Goal: Information Seeking & Learning: Learn about a topic

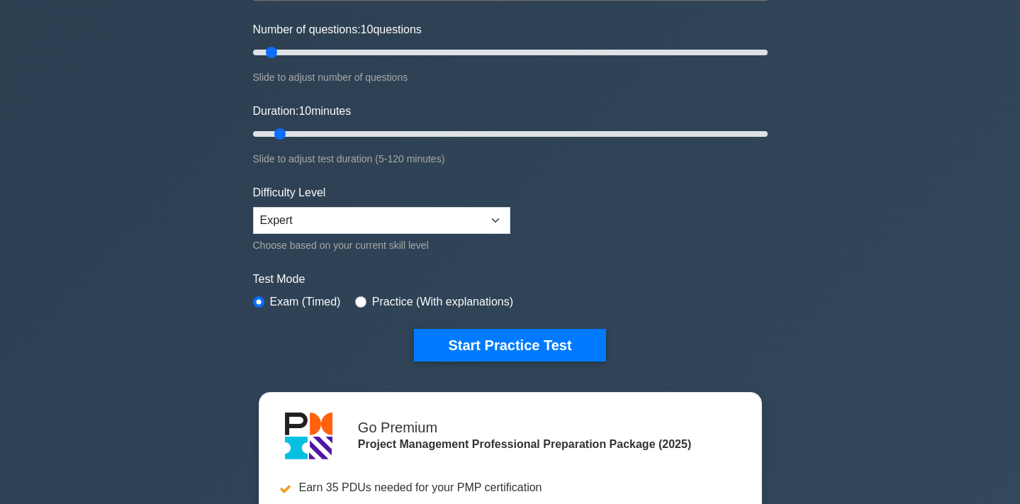
scroll to position [175, 0]
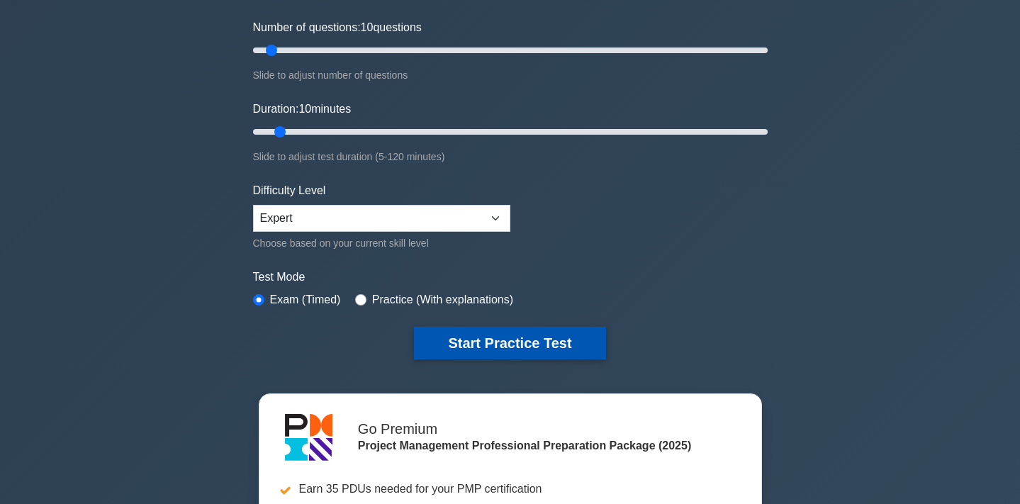
click at [554, 345] on button "Start Practice Test" at bounding box center [509, 343] width 191 height 33
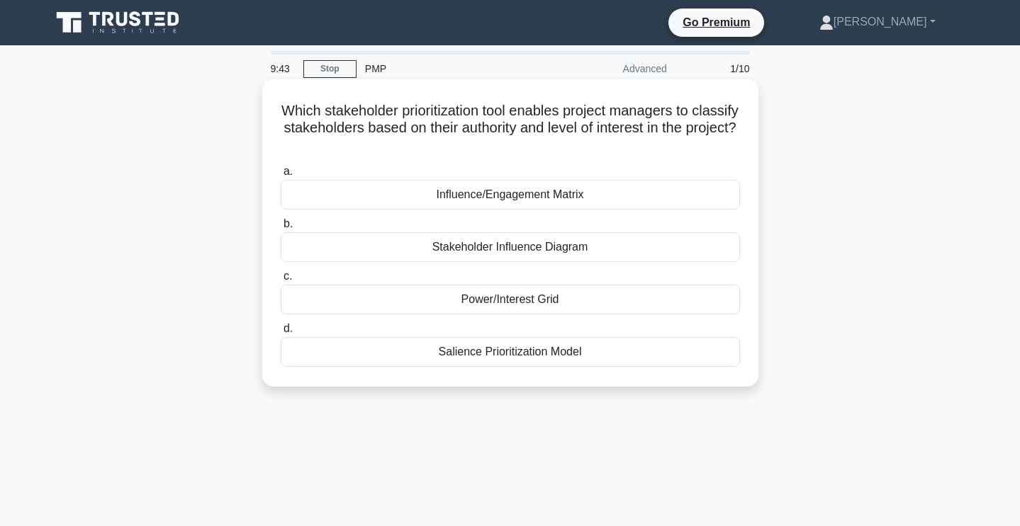
click at [534, 305] on div "Power/Interest Grid" at bounding box center [510, 300] width 459 height 30
click at [281, 281] on input "c. Power/Interest Grid" at bounding box center [281, 276] width 0 height 9
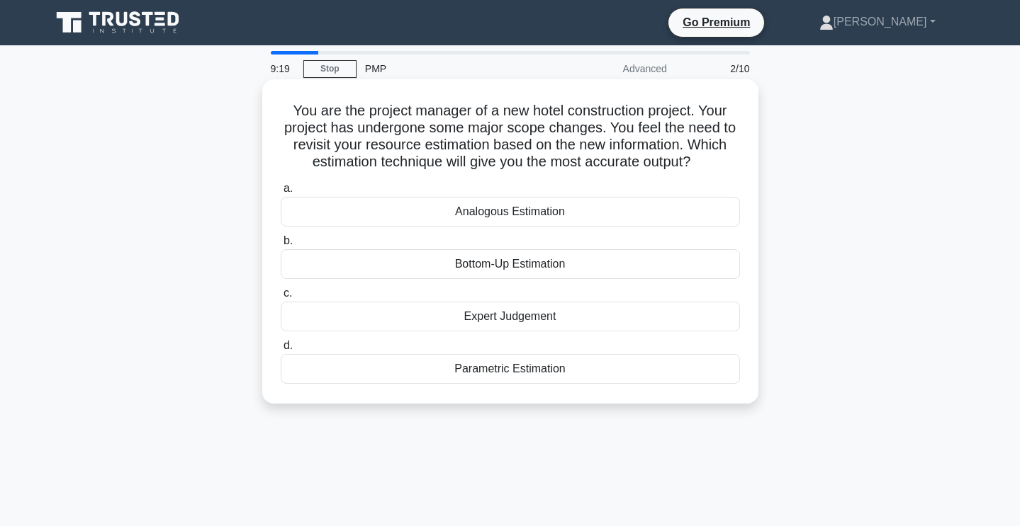
click at [565, 372] on div "Parametric Estimation" at bounding box center [510, 369] width 459 height 30
click at [281, 351] on input "d. Parametric Estimation" at bounding box center [281, 346] width 0 height 9
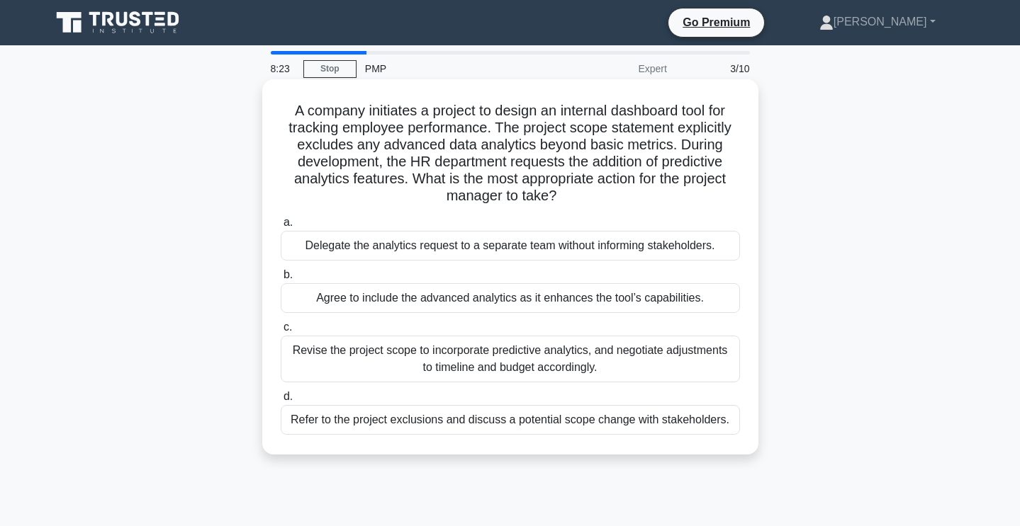
click at [619, 368] on div "Revise the project scope to incorporate predictive analytics, and negotiate adj…" at bounding box center [510, 359] width 459 height 47
click at [281, 332] on input "c. Revise the project scope to incorporate predictive analytics, and negotiate …" at bounding box center [281, 327] width 0 height 9
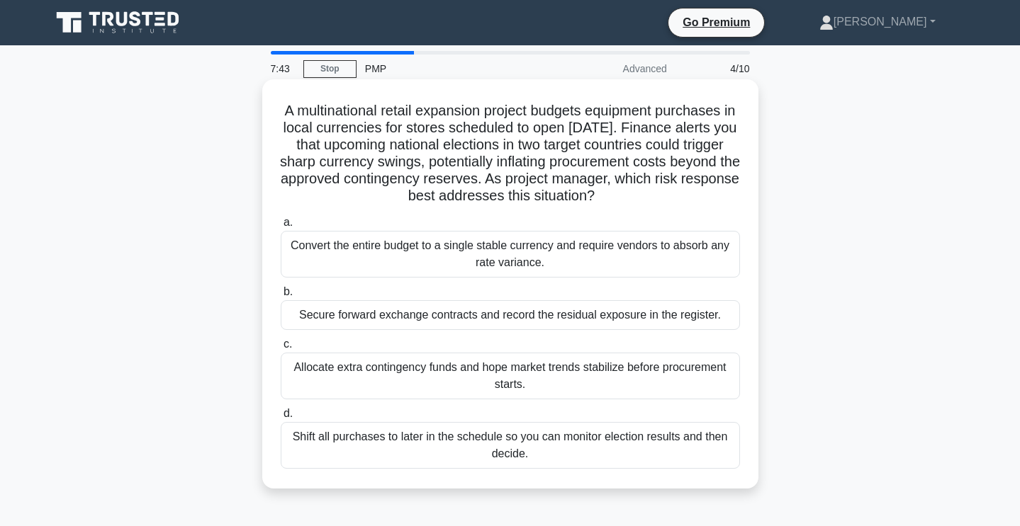
click at [582, 317] on div "Secure forward exchange contracts and record the residual exposure in the regis…" at bounding box center [510, 315] width 459 height 30
click at [281, 297] on input "b. Secure forward exchange contracts and record the residual exposure in the re…" at bounding box center [281, 292] width 0 height 9
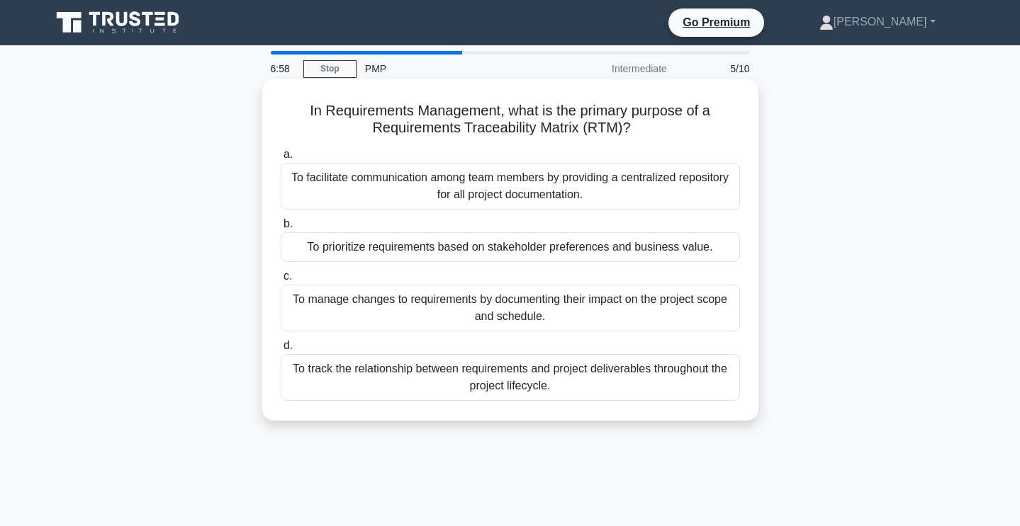
click at [582, 383] on div "To track the relationship between requirements and project deliverables through…" at bounding box center [510, 377] width 459 height 47
click at [281, 351] on input "d. To track the relationship between requirements and project deliverables thro…" at bounding box center [281, 346] width 0 height 9
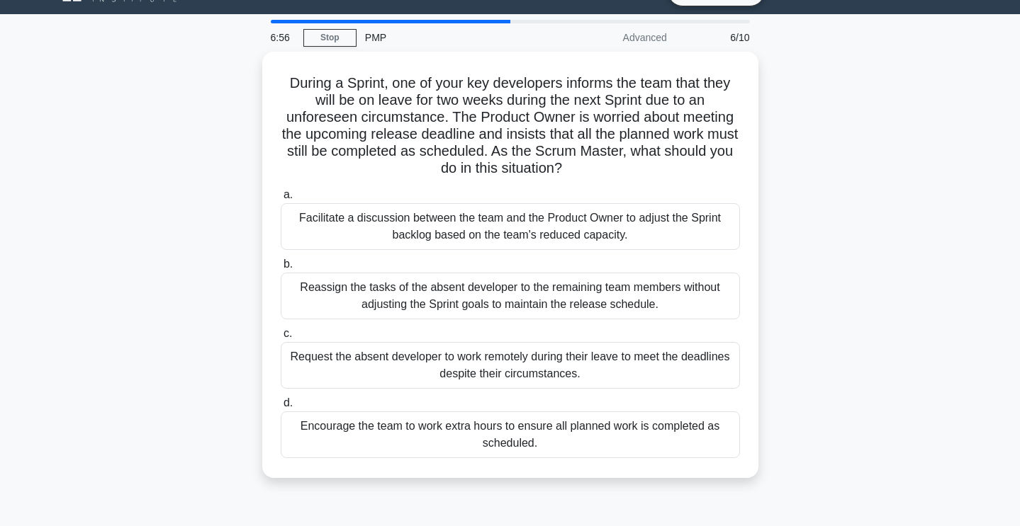
scroll to position [35, 0]
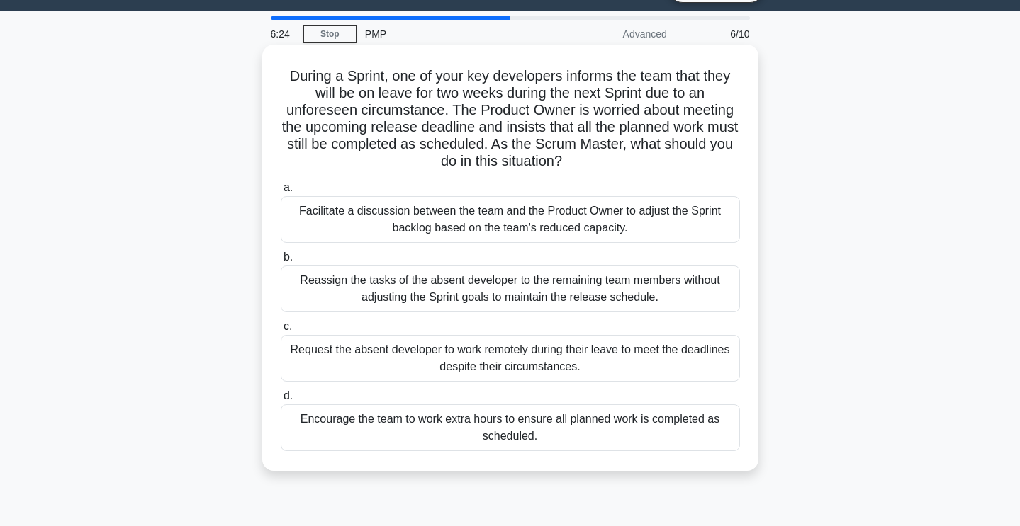
click at [668, 229] on div "Facilitate a discussion between the team and the Product Owner to adjust the Sp…" at bounding box center [510, 219] width 459 height 47
click at [281, 193] on input "a. Facilitate a discussion between the team and the Product Owner to adjust the…" at bounding box center [281, 188] width 0 height 9
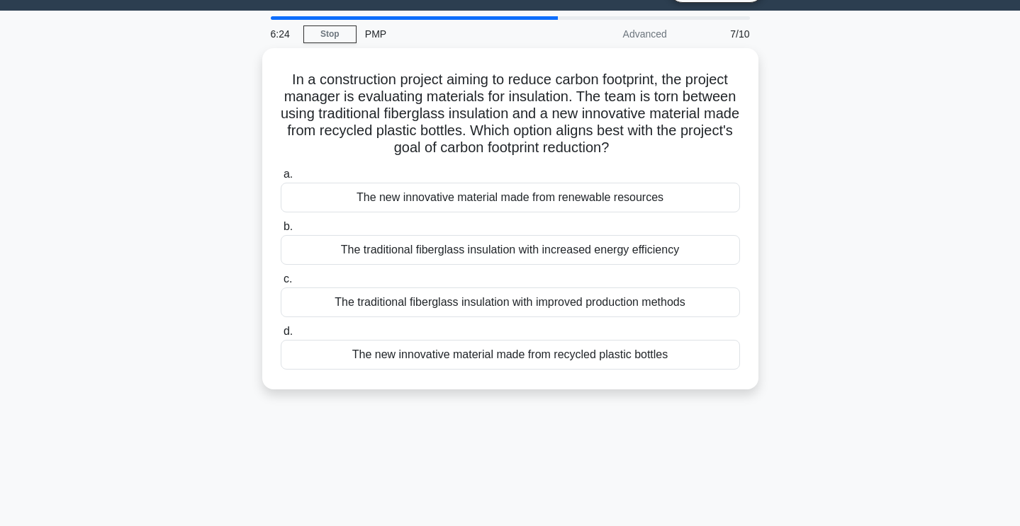
scroll to position [0, 0]
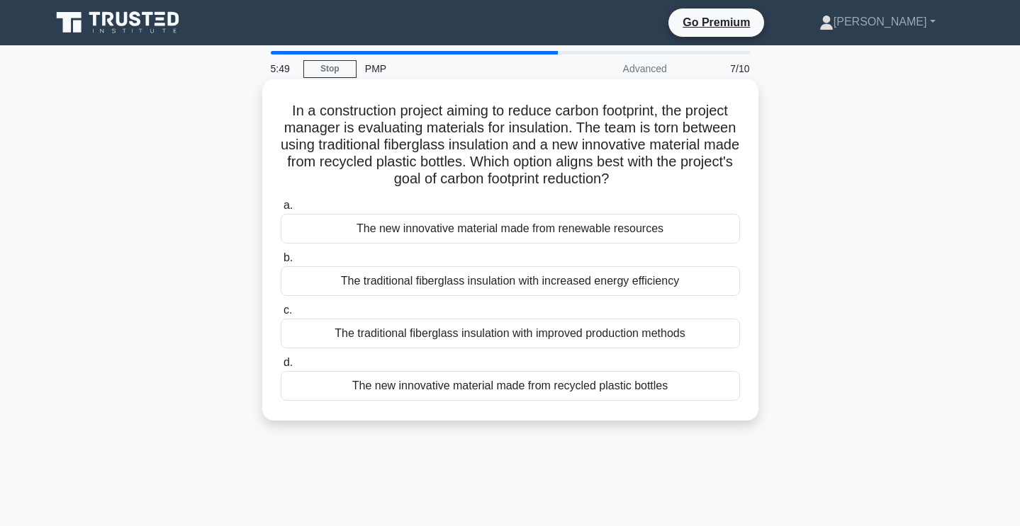
click at [570, 391] on div "The new innovative material made from recycled plastic bottles" at bounding box center [510, 386] width 459 height 30
click at [281, 368] on input "d. The new innovative material made from recycled plastic bottles" at bounding box center [281, 363] width 0 height 9
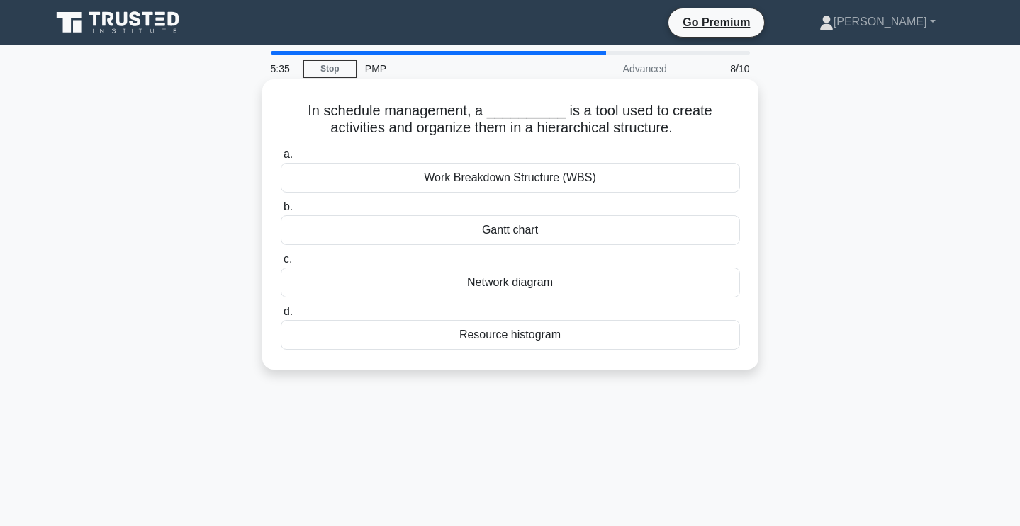
click at [616, 279] on div "Network diagram" at bounding box center [510, 283] width 459 height 30
click at [281, 264] on input "c. Network diagram" at bounding box center [281, 259] width 0 height 9
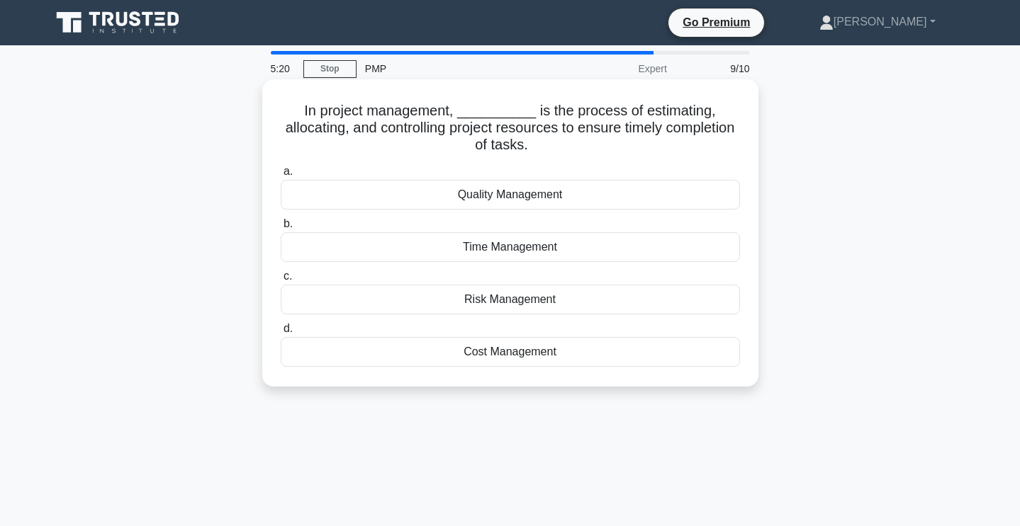
click at [611, 250] on div "Time Management" at bounding box center [510, 247] width 459 height 30
click at [281, 229] on input "b. Time Management" at bounding box center [281, 224] width 0 height 9
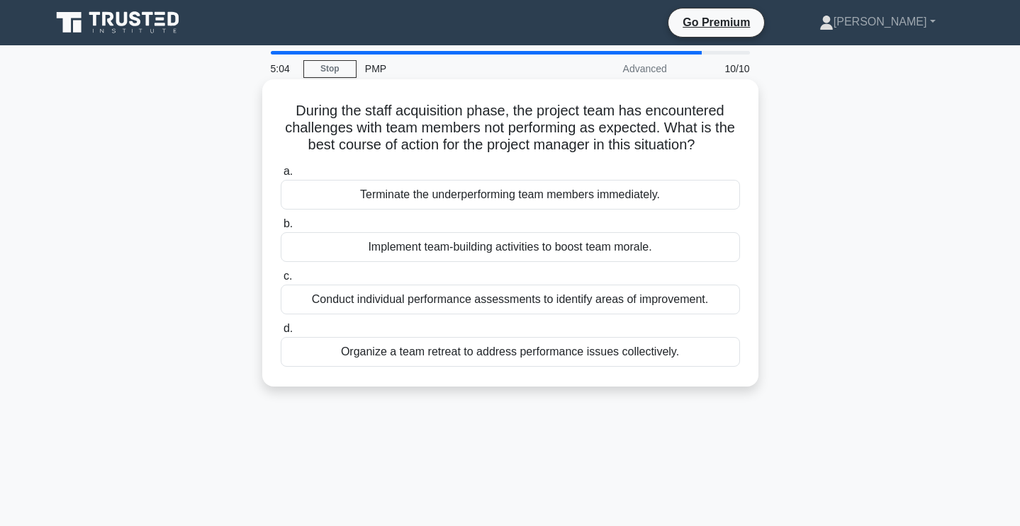
click at [656, 304] on div "Conduct individual performance assessments to identify areas of improvement." at bounding box center [510, 300] width 459 height 30
click at [281, 281] on input "c. Conduct individual performance assessments to identify areas of improvement." at bounding box center [281, 276] width 0 height 9
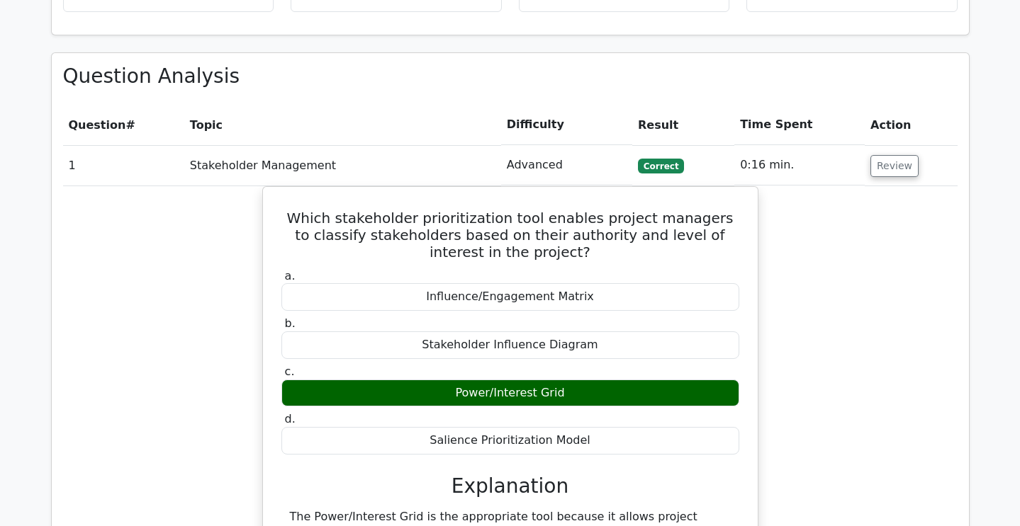
scroll to position [1212, 0]
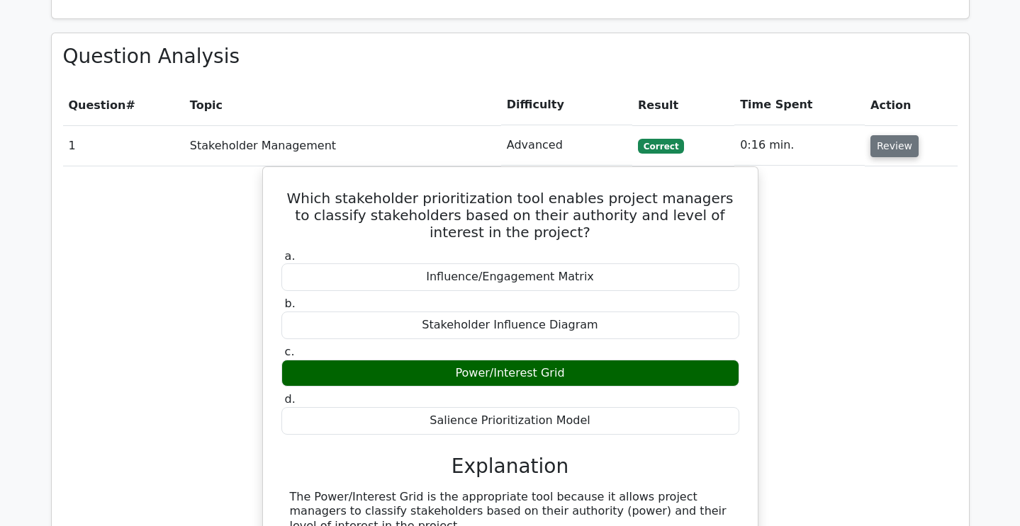
click at [886, 135] on button "Review" at bounding box center [894, 146] width 48 height 22
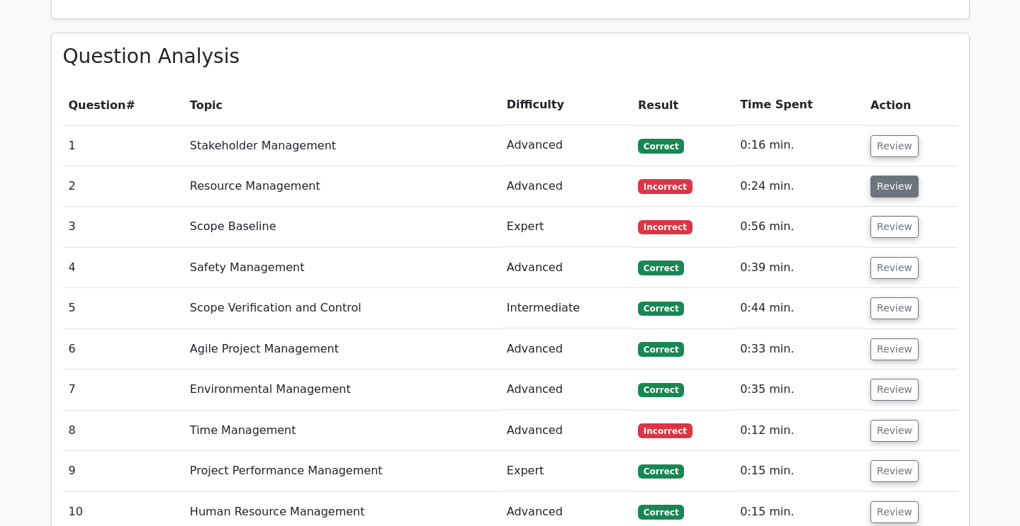
click at [886, 176] on button "Review" at bounding box center [894, 187] width 48 height 22
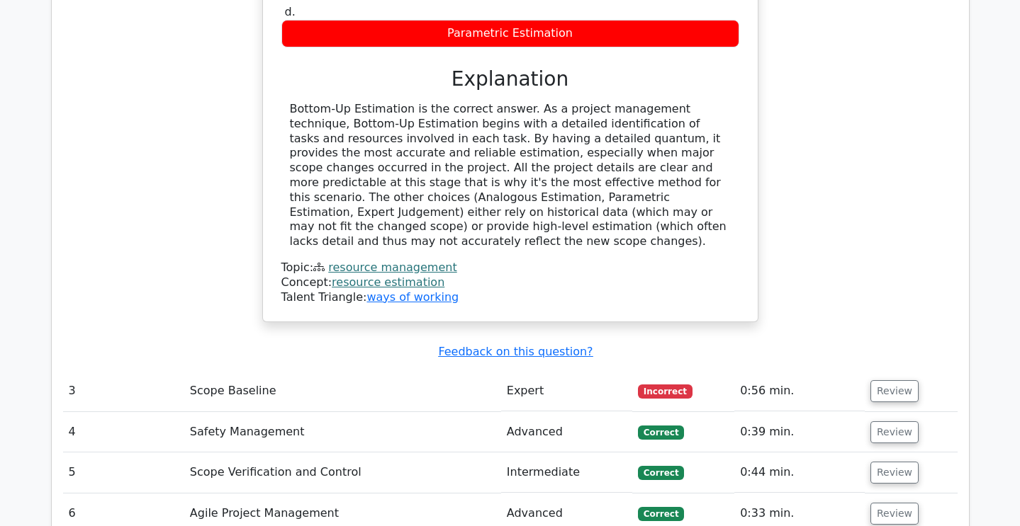
scroll to position [1708, 0]
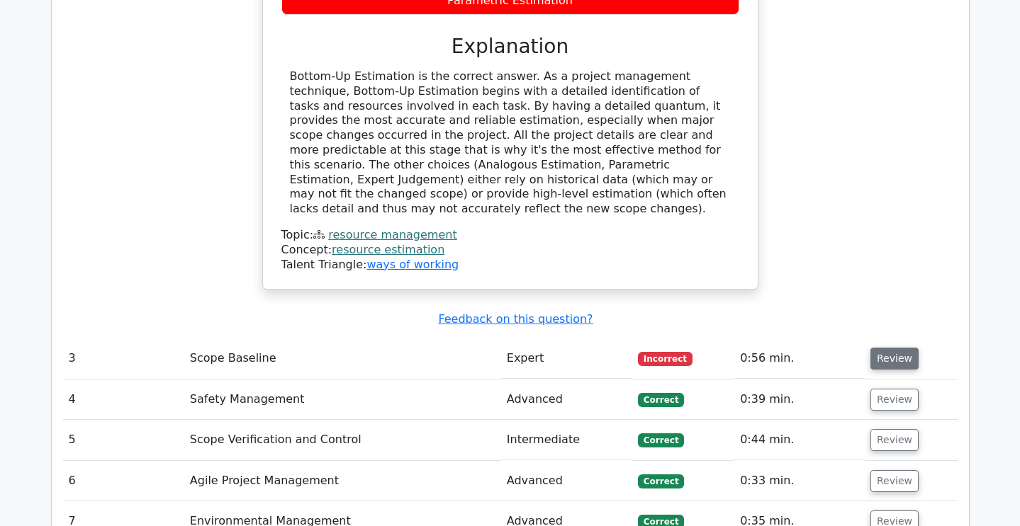
click at [894, 348] on button "Review" at bounding box center [894, 359] width 48 height 22
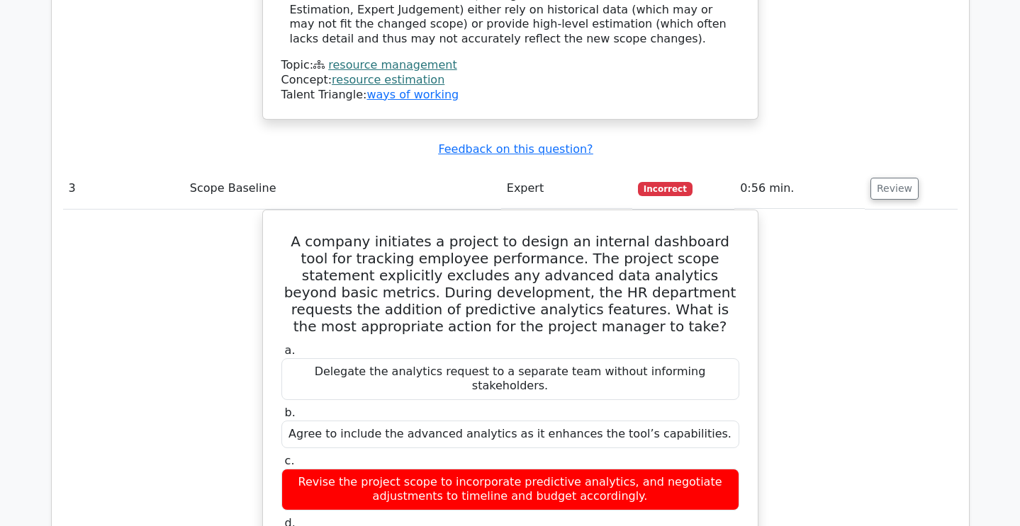
scroll to position [1896, 0]
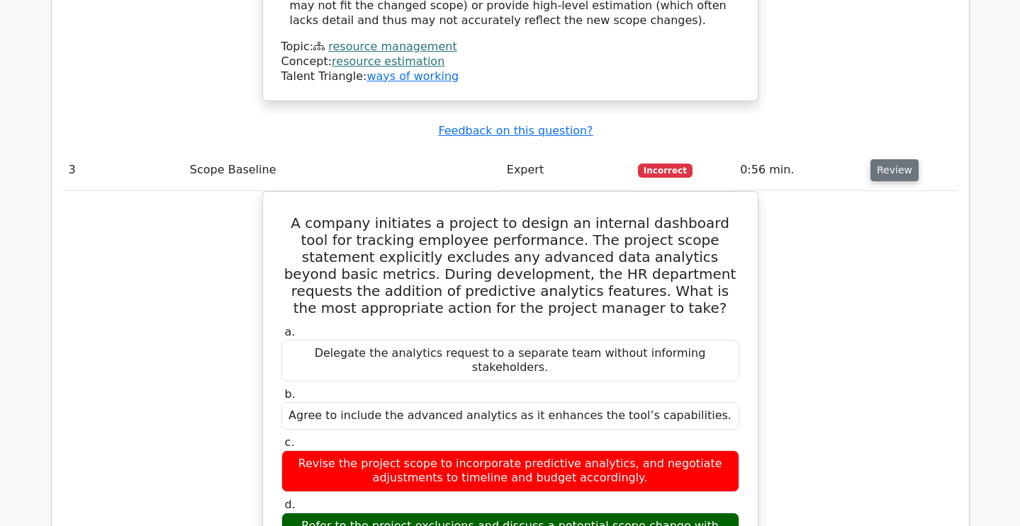
click at [884, 159] on button "Review" at bounding box center [894, 170] width 48 height 22
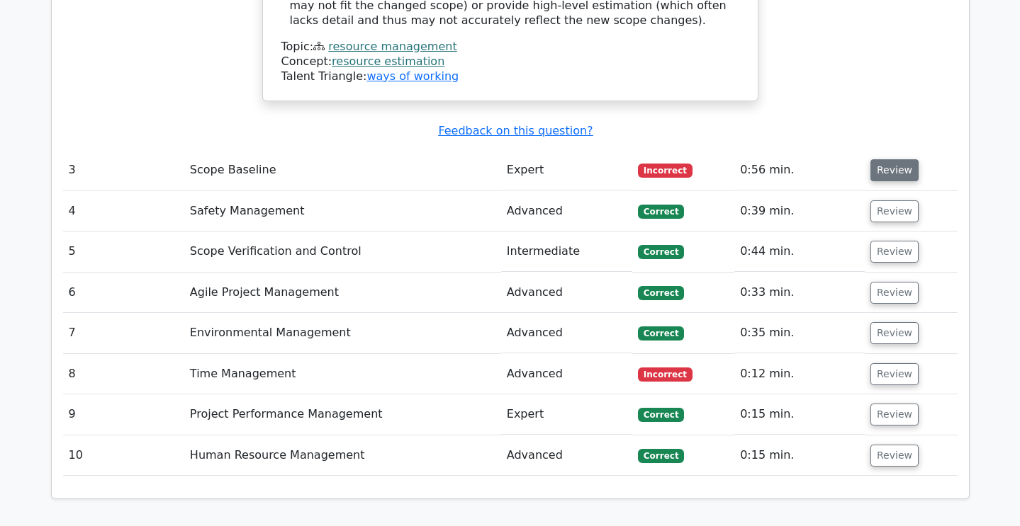
click at [896, 159] on button "Review" at bounding box center [894, 170] width 48 height 22
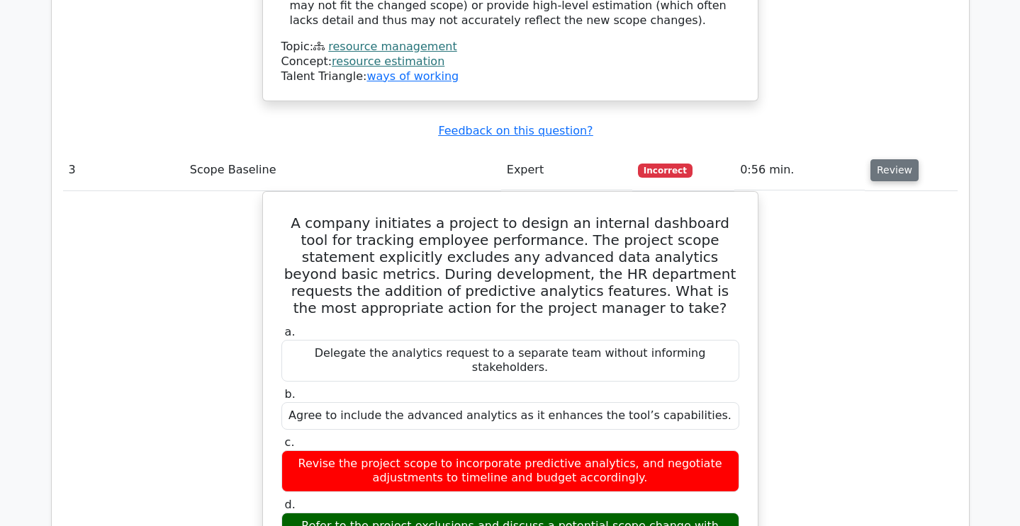
click at [896, 159] on button "Review" at bounding box center [894, 170] width 48 height 22
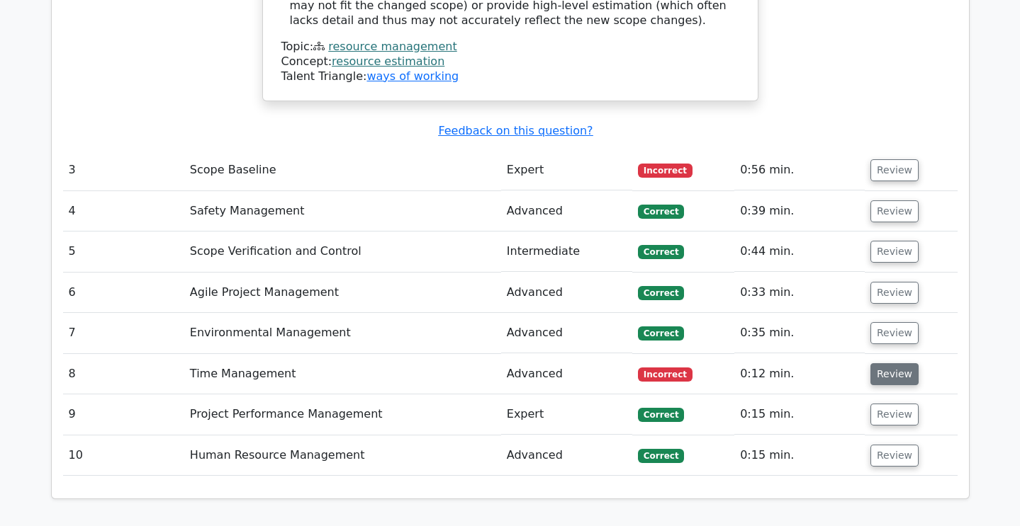
click at [888, 363] on button "Review" at bounding box center [894, 374] width 48 height 22
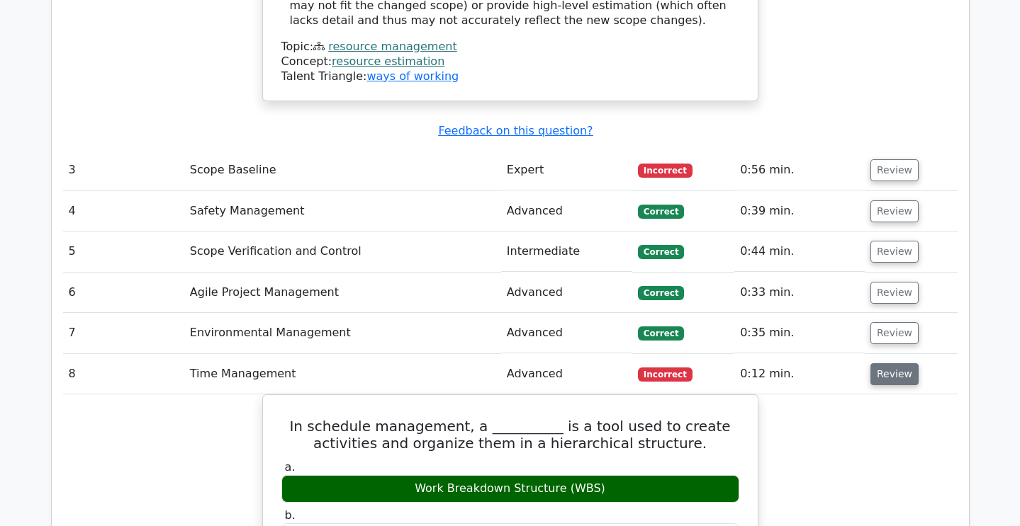
click at [888, 363] on button "Review" at bounding box center [894, 374] width 48 height 22
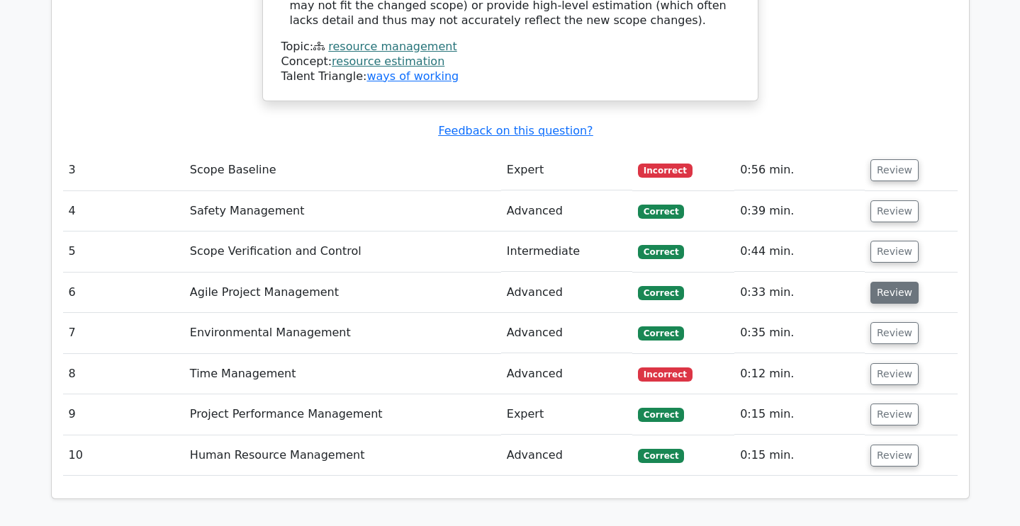
click at [887, 282] on button "Review" at bounding box center [894, 293] width 48 height 22
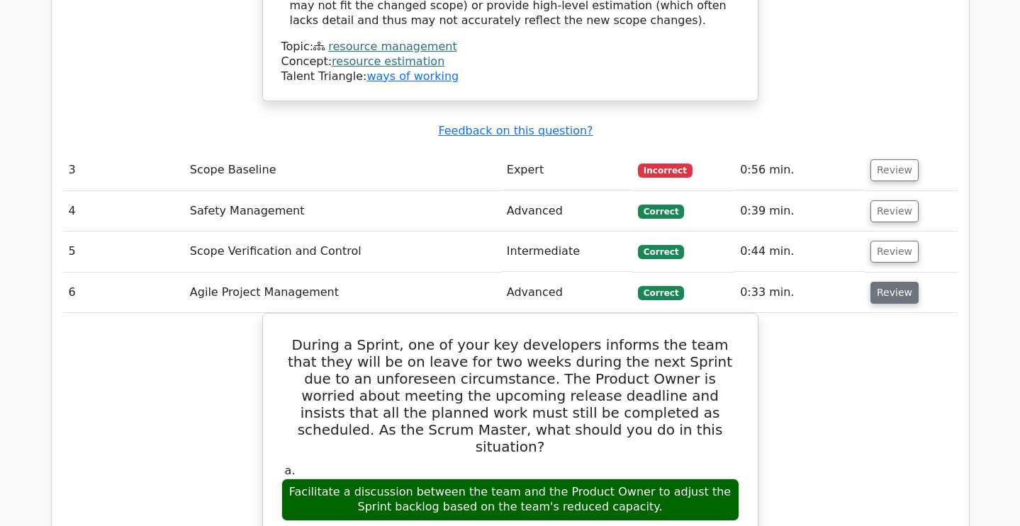
click at [887, 282] on button "Review" at bounding box center [894, 293] width 48 height 22
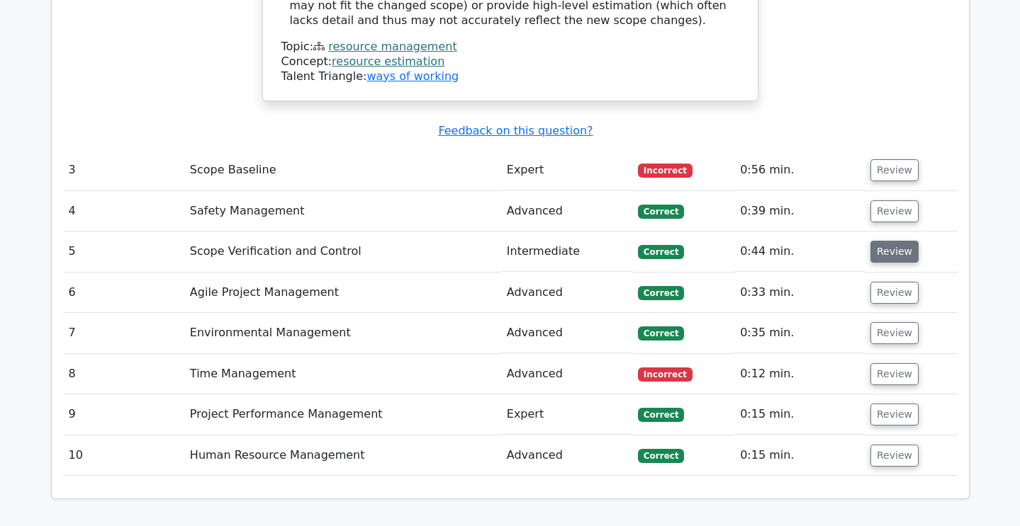
click at [889, 241] on button "Review" at bounding box center [894, 252] width 48 height 22
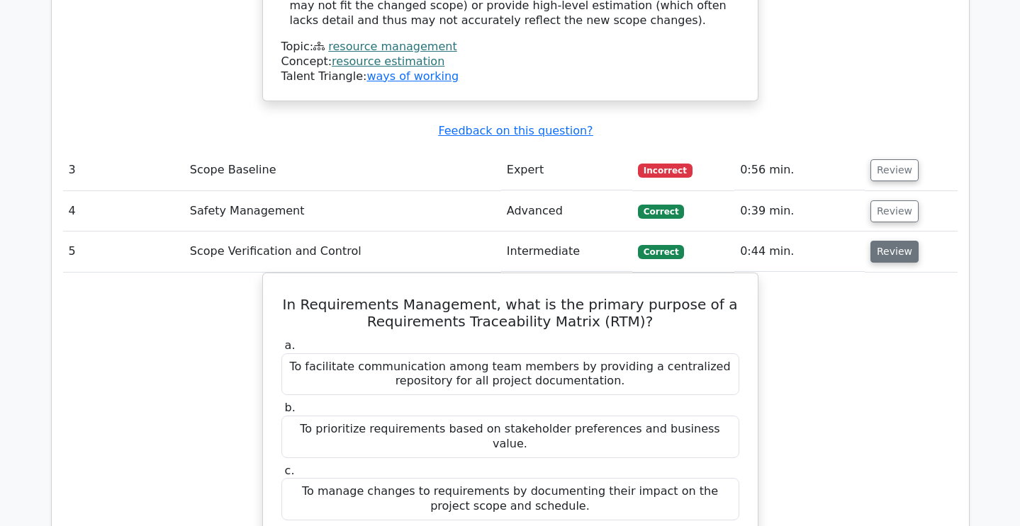
click at [889, 241] on button "Review" at bounding box center [894, 252] width 48 height 22
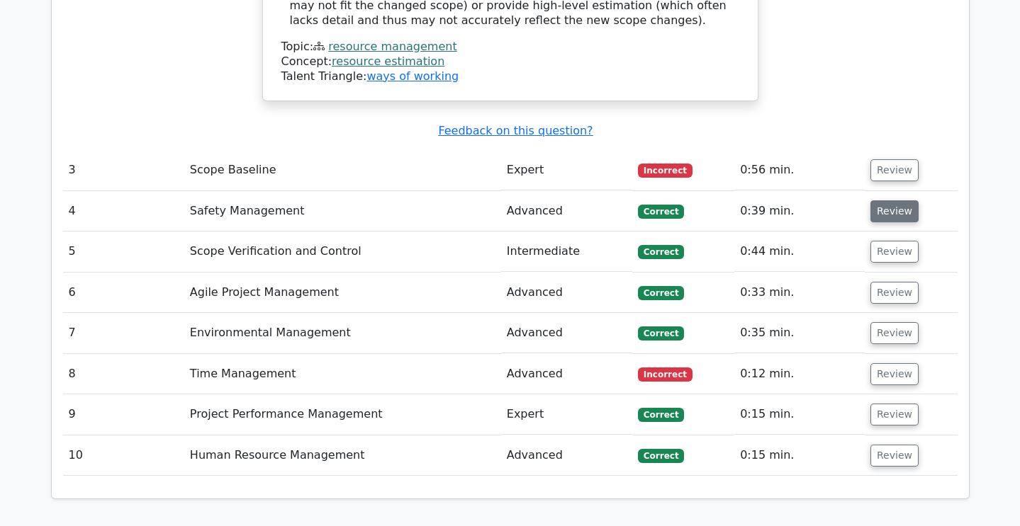
click at [884, 201] on button "Review" at bounding box center [894, 212] width 48 height 22
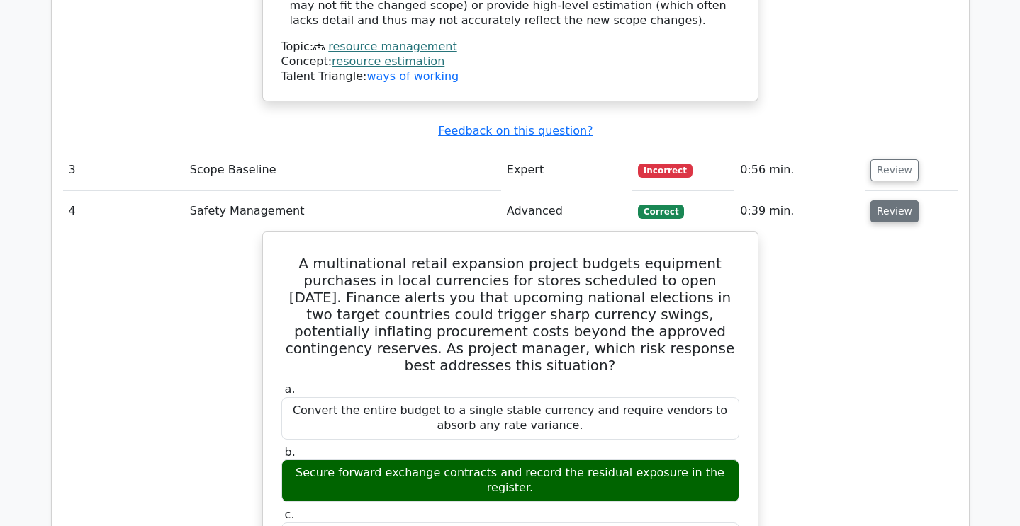
click at [884, 201] on button "Review" at bounding box center [894, 212] width 48 height 22
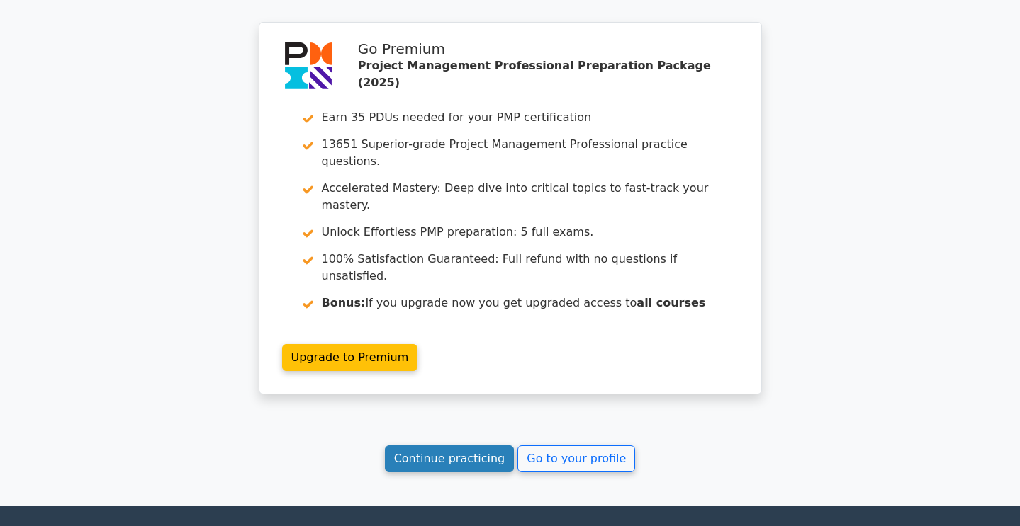
scroll to position [2427, 0]
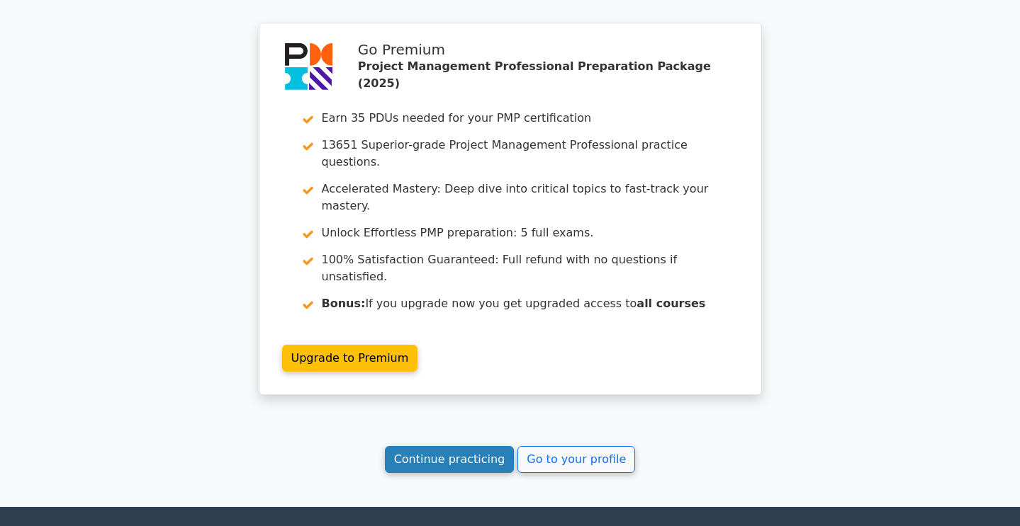
click at [475, 446] on link "Continue practicing" at bounding box center [450, 459] width 130 height 27
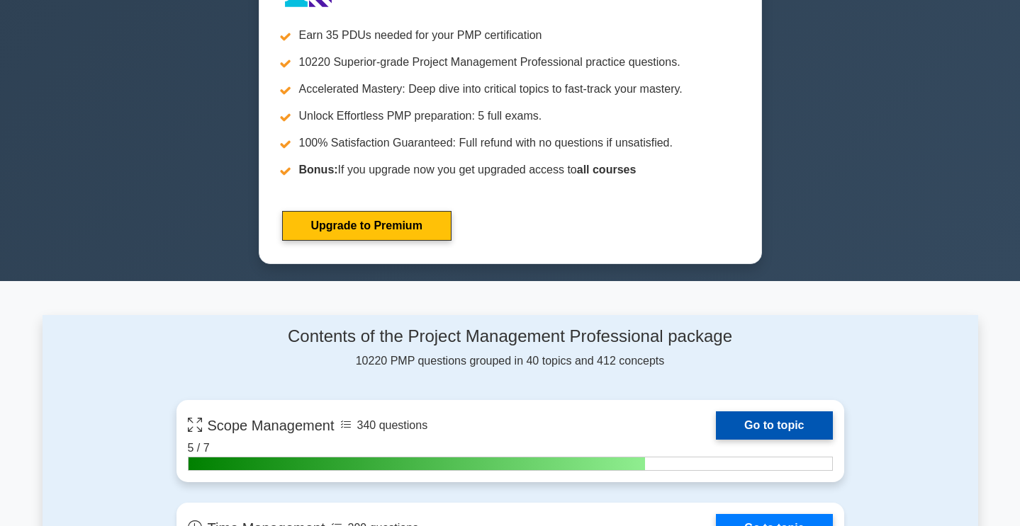
scroll to position [621, 0]
